Goal: Information Seeking & Learning: Find specific fact

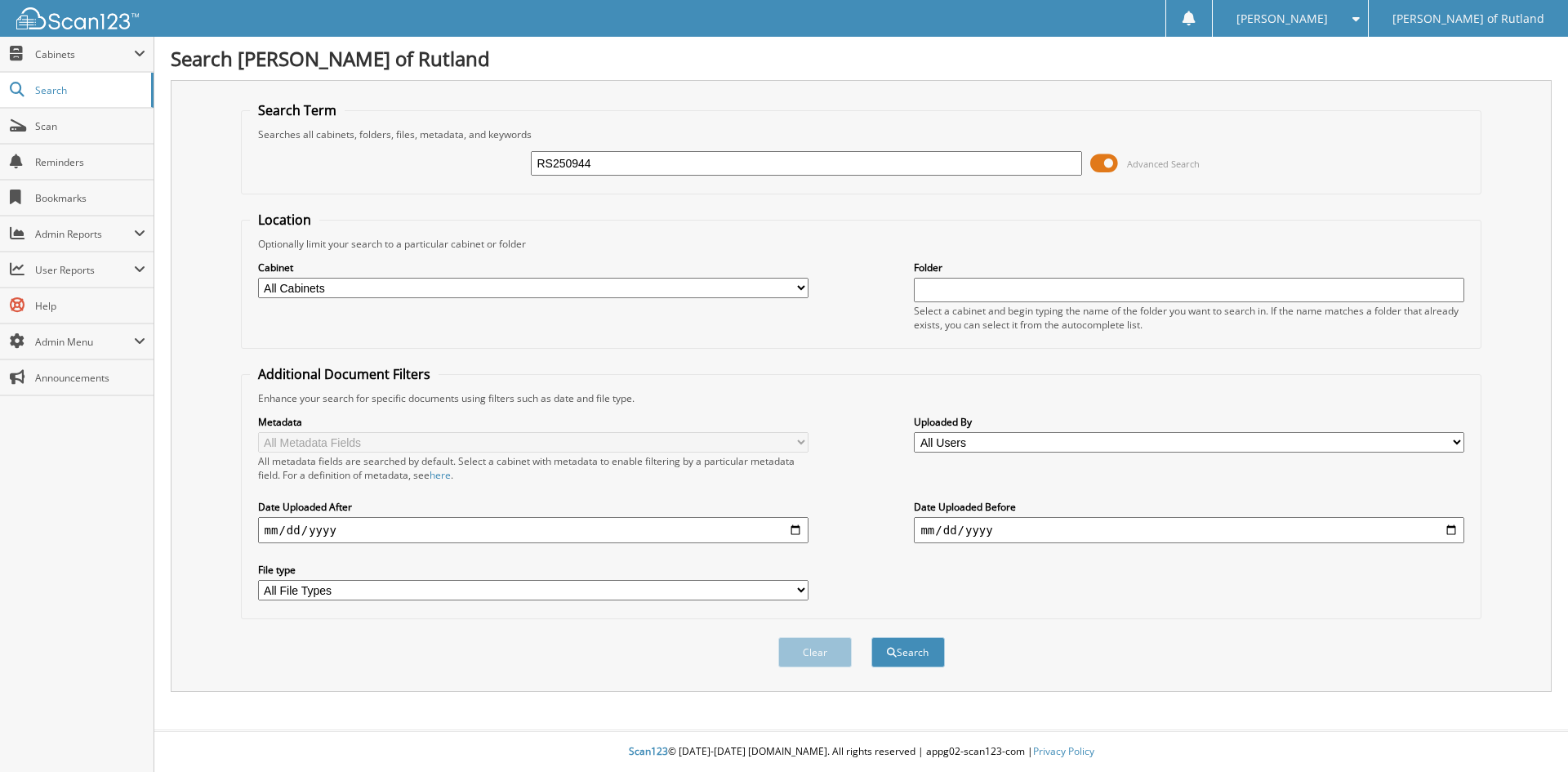
type input "RS250944"
click at [872, 638] on button "Search" at bounding box center [908, 653] width 73 height 30
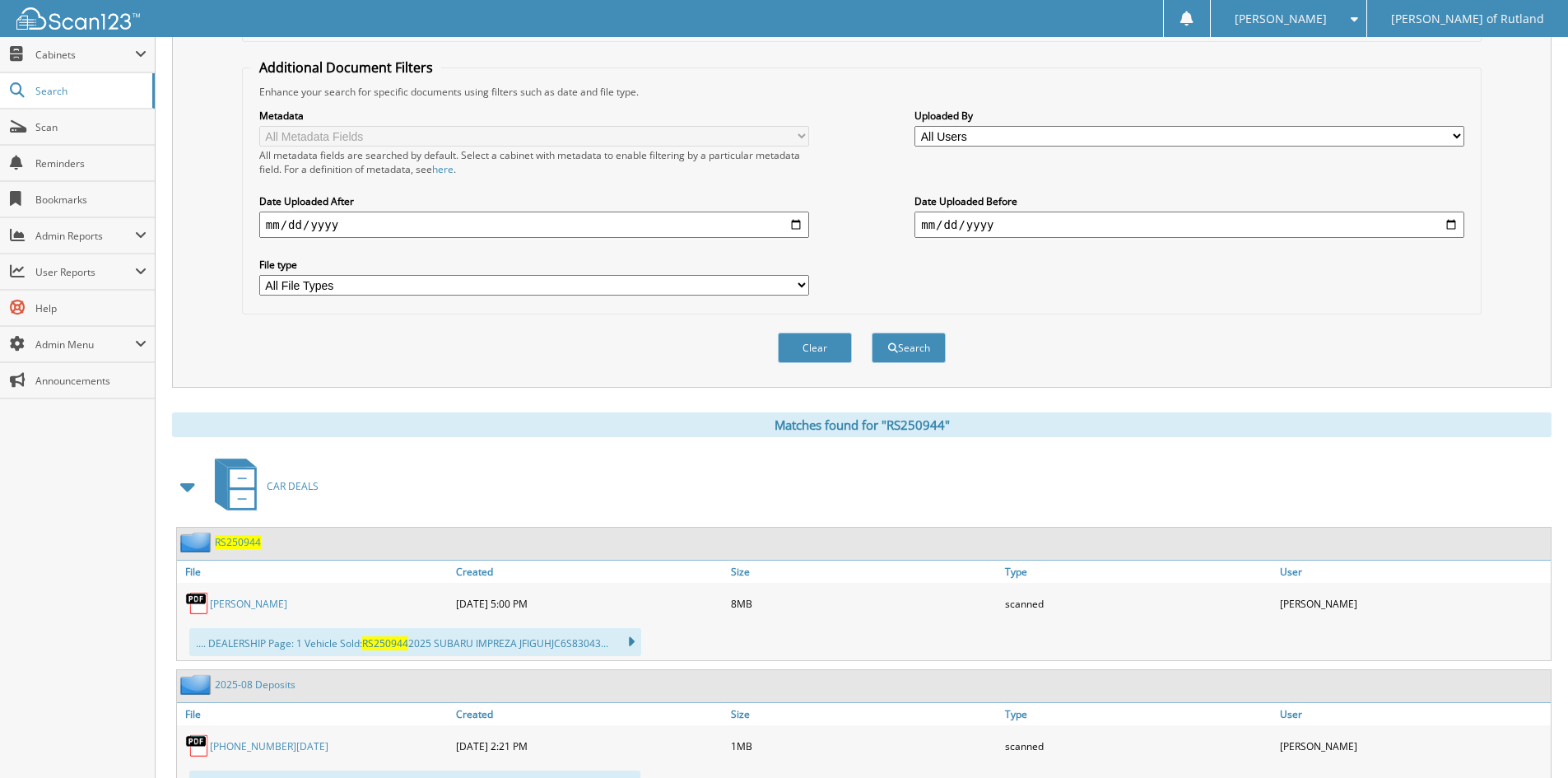
scroll to position [330, 0]
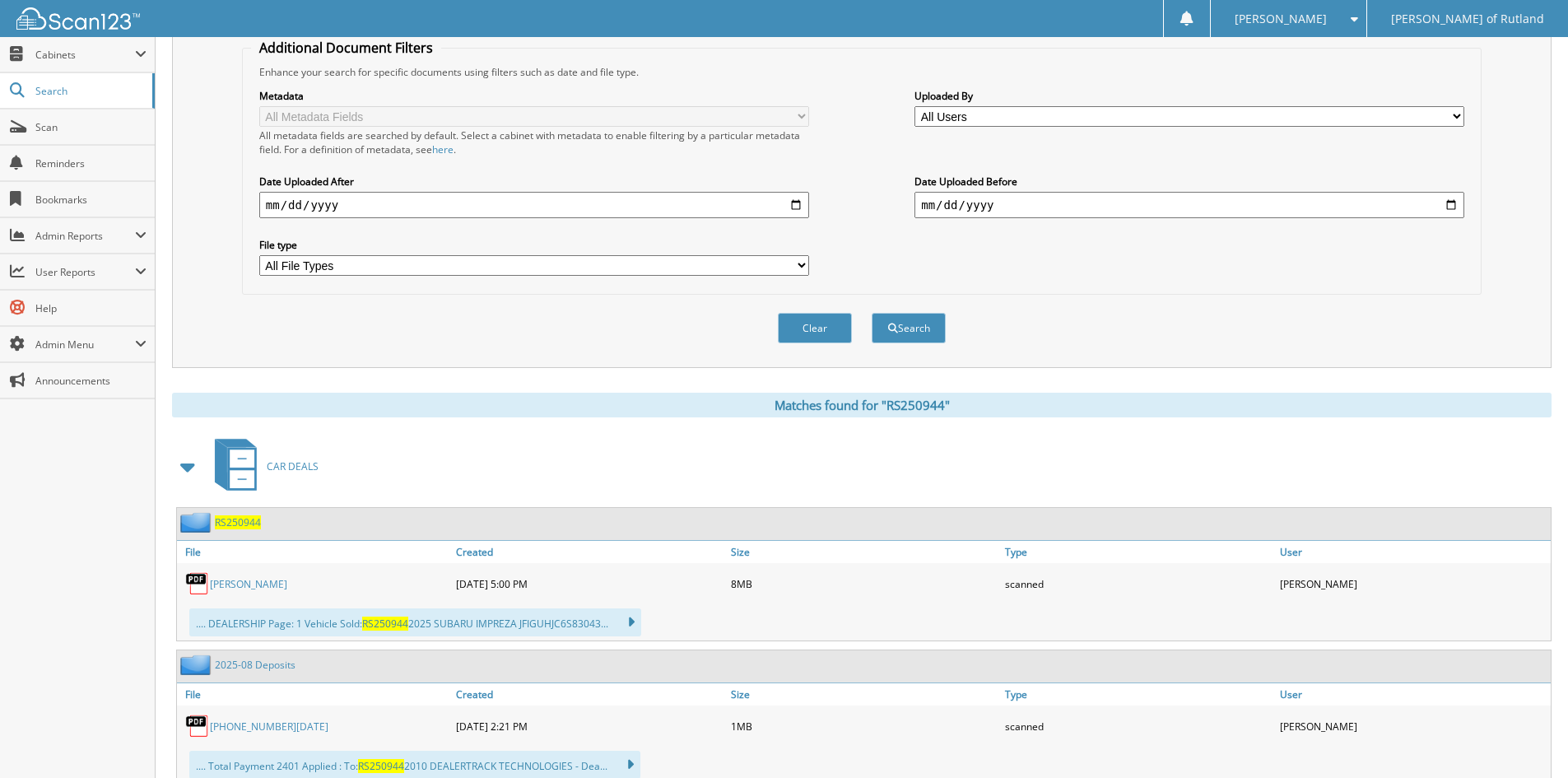
click at [249, 515] on div "RS250944" at bounding box center [219, 522] width 84 height 20
click at [233, 524] on span "RS250944" at bounding box center [238, 522] width 46 height 14
